Goal: Information Seeking & Learning: Learn about a topic

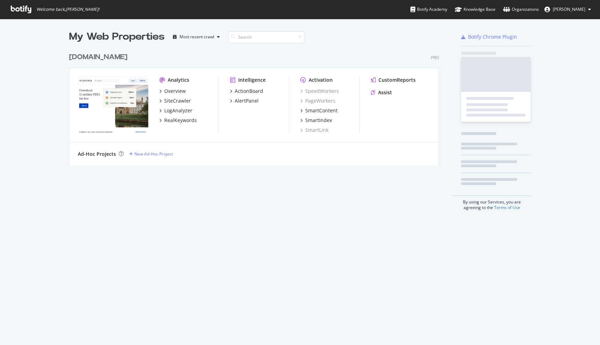
scroll to position [122, 375]
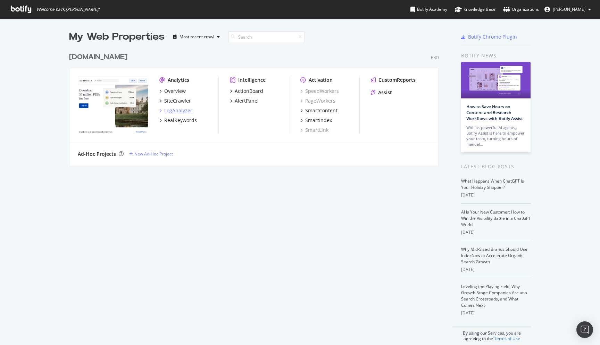
click at [177, 110] on div "LogAnalyzer" at bounding box center [178, 110] width 28 height 7
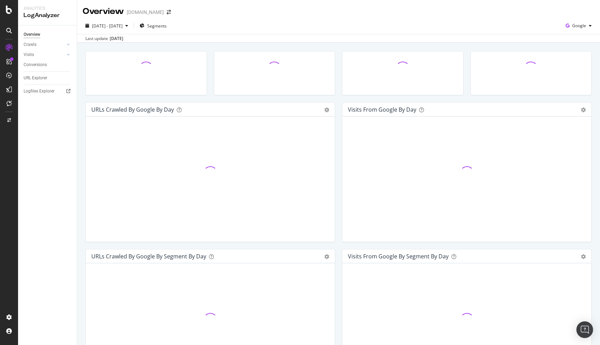
click at [80, 132] on div "URLs Crawled by Google by day Area Table Hold CMD (⌘) while clicking to filter …" at bounding box center [338, 304] width 523 height 523
click at [585, 27] on span "Google" at bounding box center [579, 26] width 14 height 6
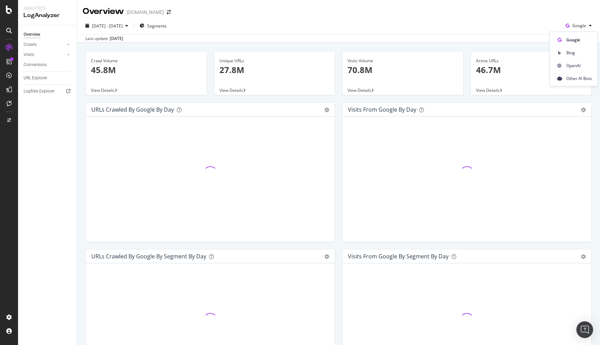
click at [520, 23] on div "[DATE] - [DATE] Segments Google" at bounding box center [338, 27] width 523 height 14
click at [338, 107] on div "URLs Crawled by Google by day Area Table Hold CMD (⌘) while clicking to filter …" at bounding box center [210, 175] width 257 height 147
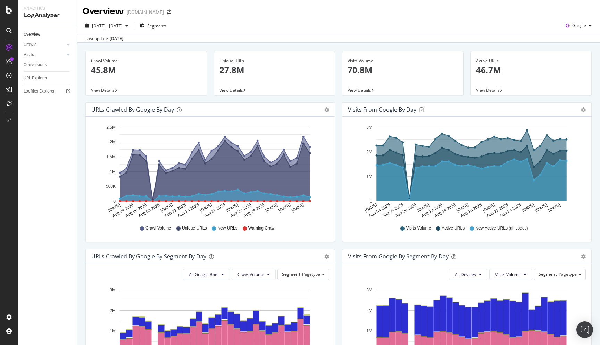
click at [76, 169] on div "Overview Crawls Daily Distribution Segments Distribution HTTP Codes Resources V…" at bounding box center [47, 184] width 59 height 319
click at [595, 22] on div "[DATE] - [DATE] Segments Google" at bounding box center [338, 27] width 523 height 14
click at [584, 27] on span "Google" at bounding box center [579, 26] width 14 height 6
click at [570, 51] on span "Bing" at bounding box center [579, 52] width 26 height 6
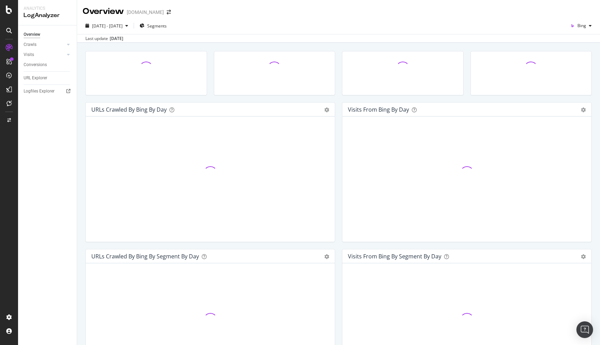
click at [336, 36] on div "Last update [DATE]" at bounding box center [338, 38] width 523 height 8
click at [338, 55] on div at bounding box center [274, 76] width 129 height 51
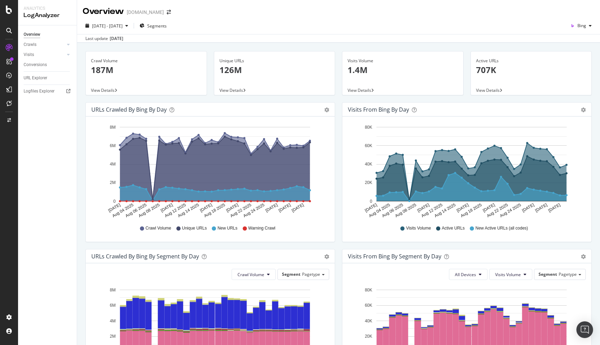
click at [271, 16] on div "Overview [DOMAIN_NAME]" at bounding box center [338, 8] width 523 height 17
click at [337, 153] on div "URLs Crawled by Bing by day Area Table Hold CMD (⌘) while clicking to filter th…" at bounding box center [210, 175] width 257 height 147
click at [577, 31] on div "[DATE] - [DATE] Segments Bing" at bounding box center [338, 27] width 523 height 14
click at [587, 29] on div "Bing" at bounding box center [581, 25] width 27 height 10
click at [573, 67] on span "OpenAI" at bounding box center [579, 65] width 26 height 6
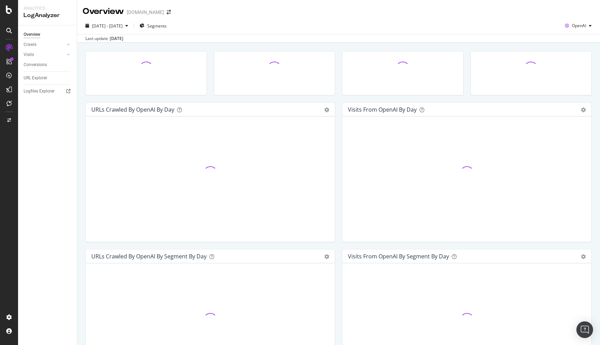
click at [340, 134] on div "Visits from OpenAI by day Area Table Hold CMD (⌘) while clicking to filter the …" at bounding box center [467, 175] width 257 height 147
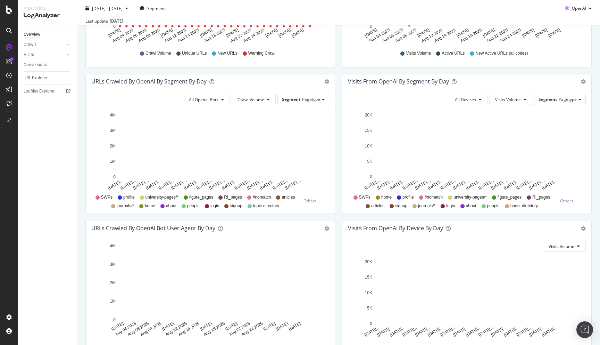
scroll to position [222, 0]
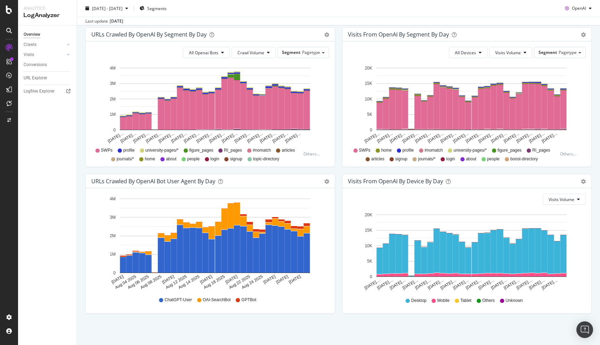
click at [79, 186] on div "Crawl Volume 71.6M View Details Unique URLs 17.7M View Details Visits Volume 37…" at bounding box center [338, 82] width 523 height 523
